Goal: Information Seeking & Learning: Check status

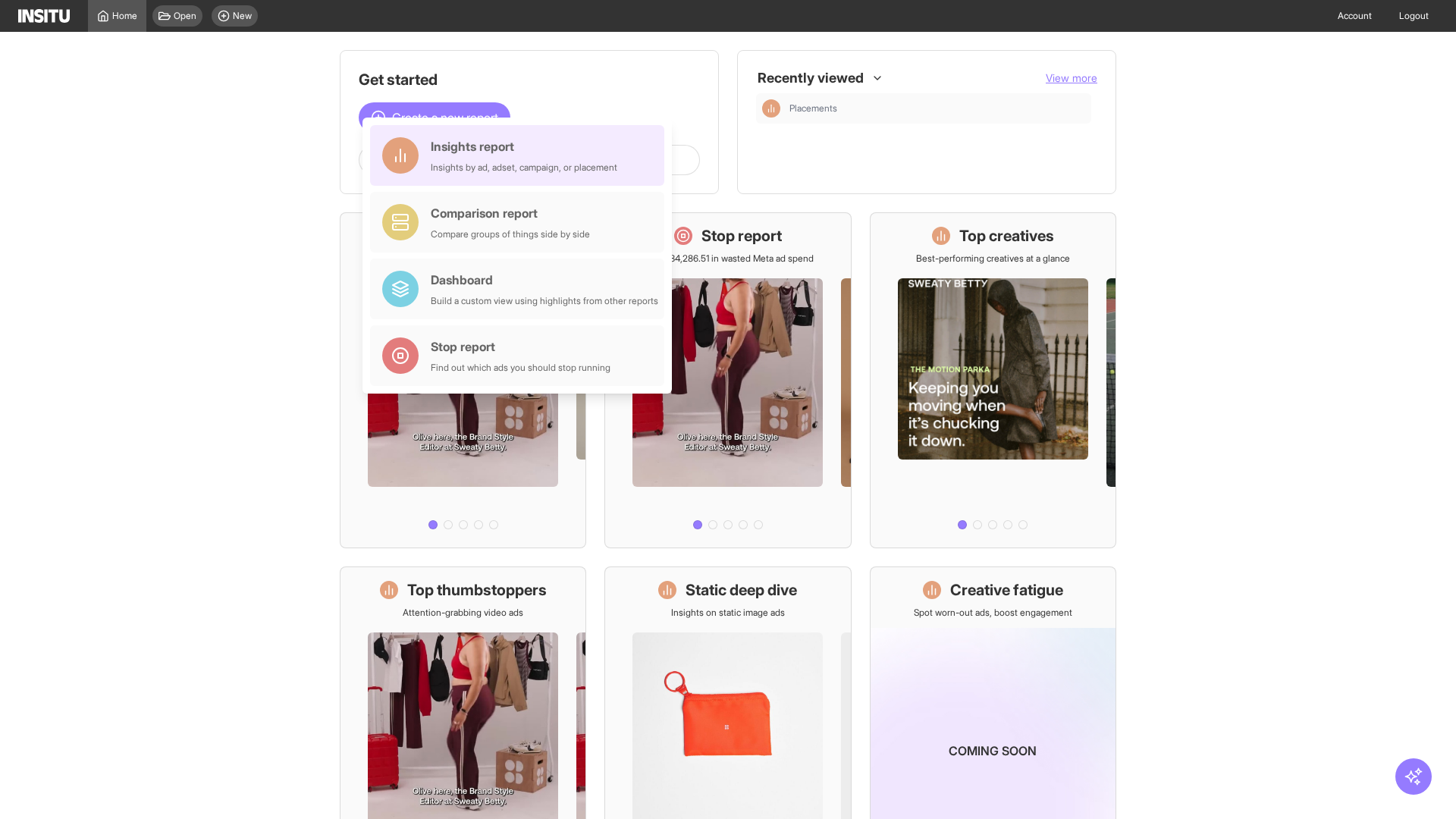
click at [521, 155] on div "Insights report Insights by ad, adset, campaign, or placement" at bounding box center [524, 155] width 187 height 37
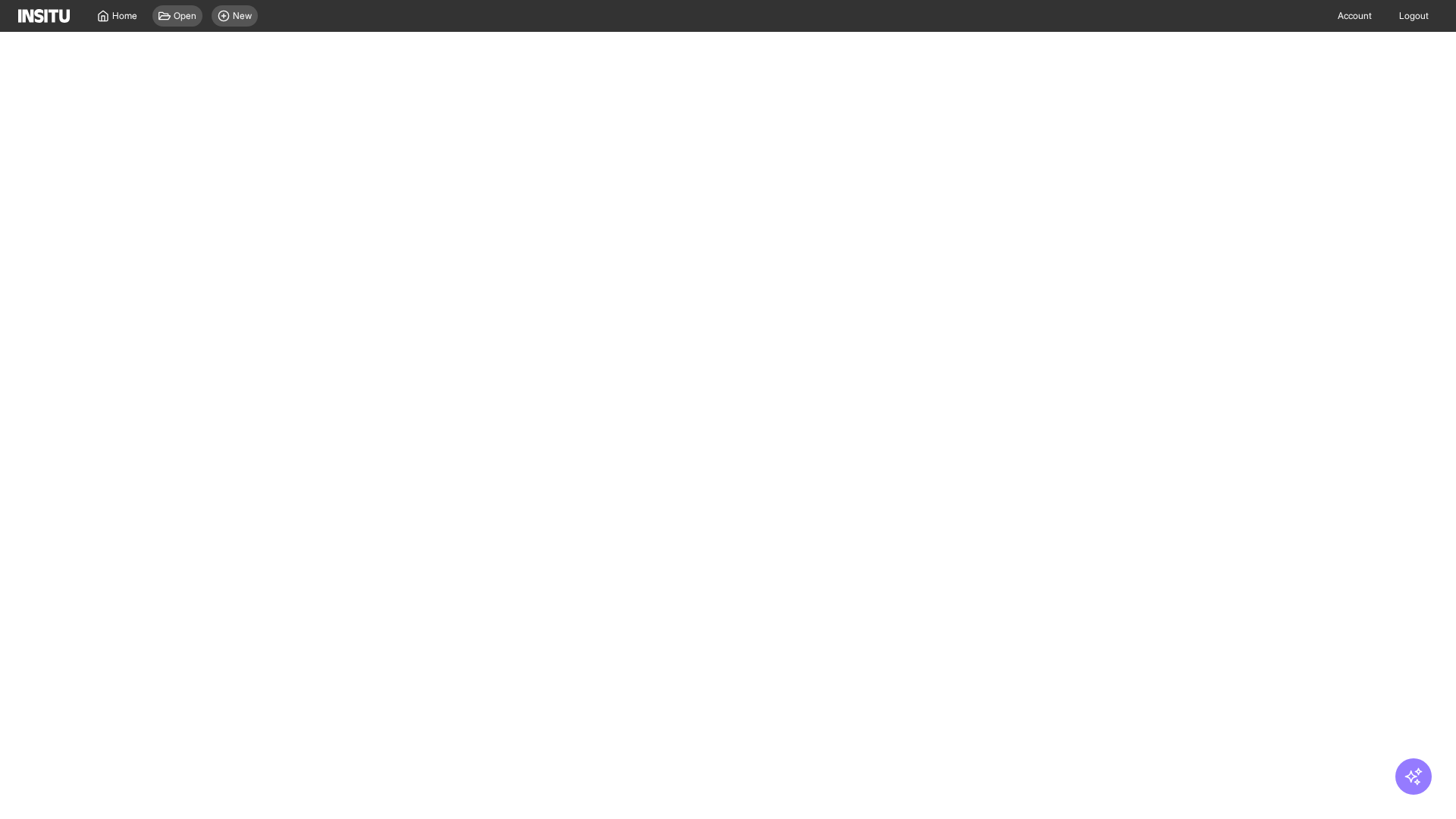
select select "**"
